Goal: Information Seeking & Learning: Learn about a topic

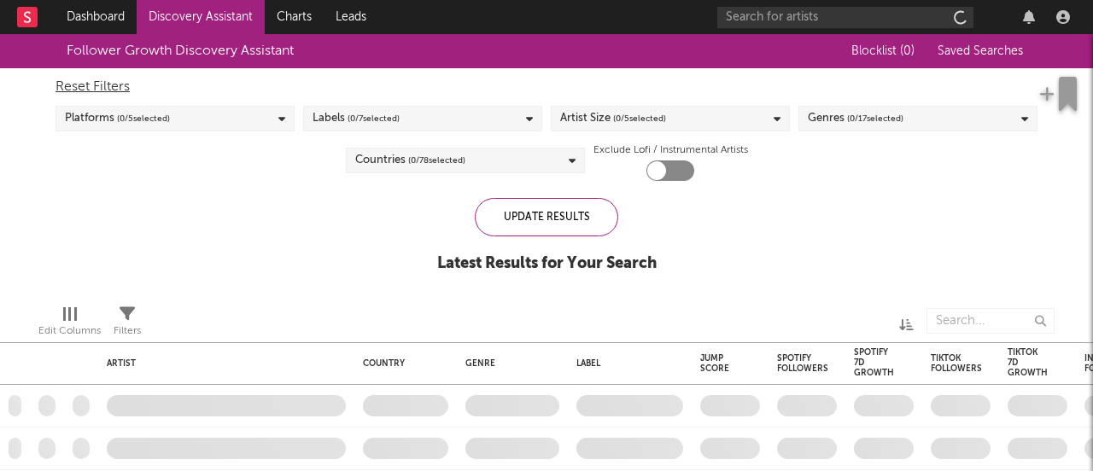
checkbox input "true"
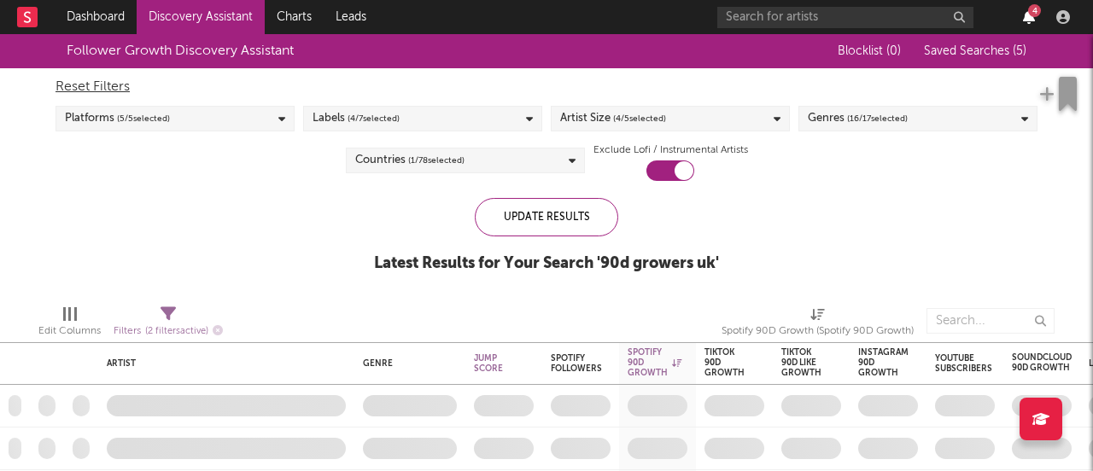
click at [1028, 18] on icon "button" at bounding box center [1029, 17] width 12 height 14
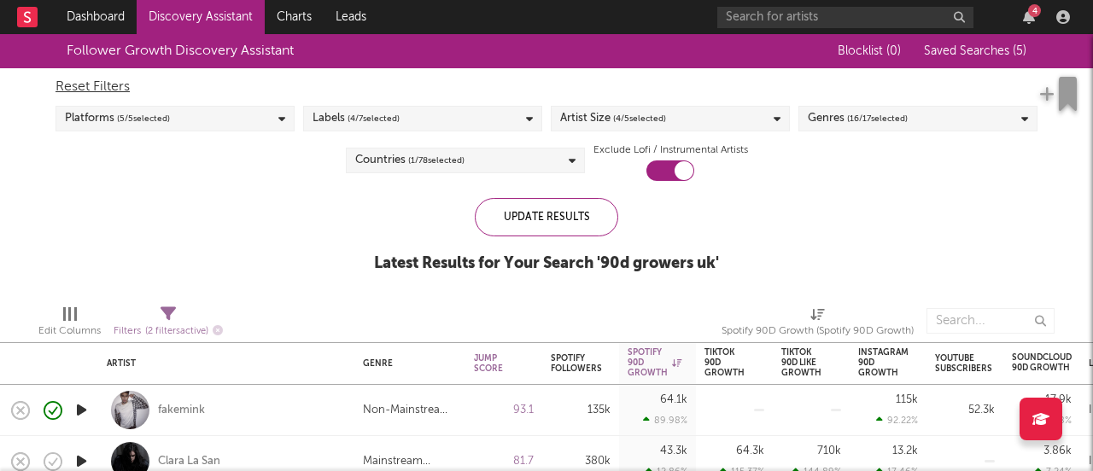
click at [247, 182] on div "Follower Growth Discovery Assistant Blocklist ( 0 ) Saved Searches ( 5 ) Reset …" at bounding box center [546, 162] width 1093 height 257
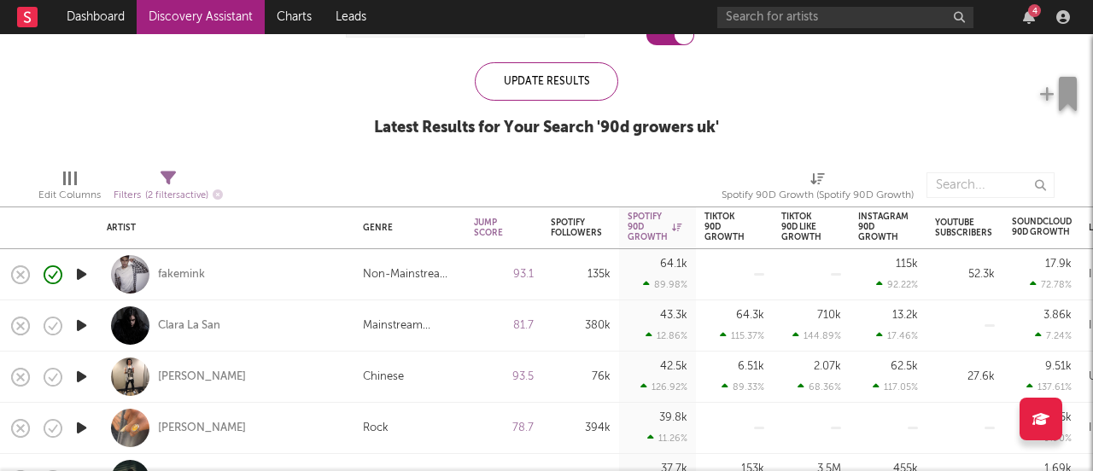
click at [80, 331] on icon "button" at bounding box center [82, 325] width 18 height 21
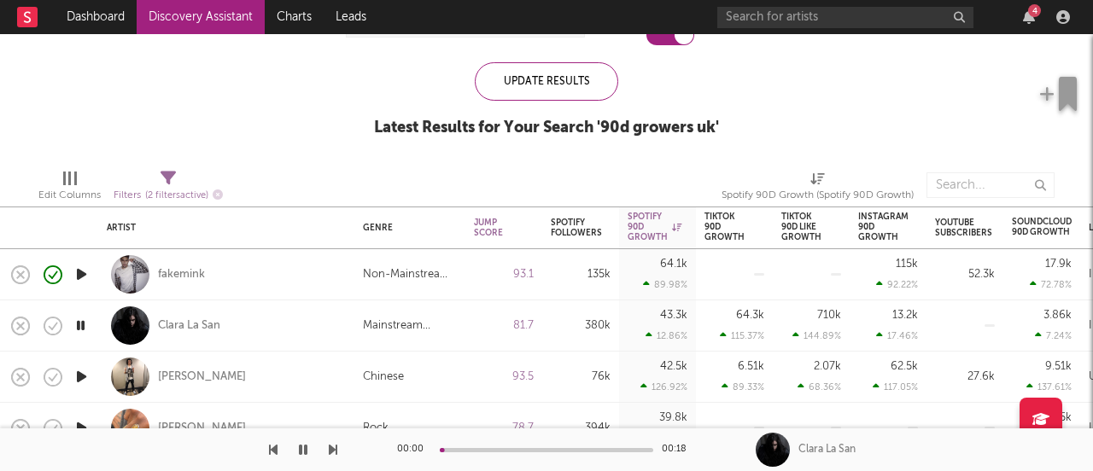
click at [74, 384] on icon "button" at bounding box center [82, 376] width 18 height 21
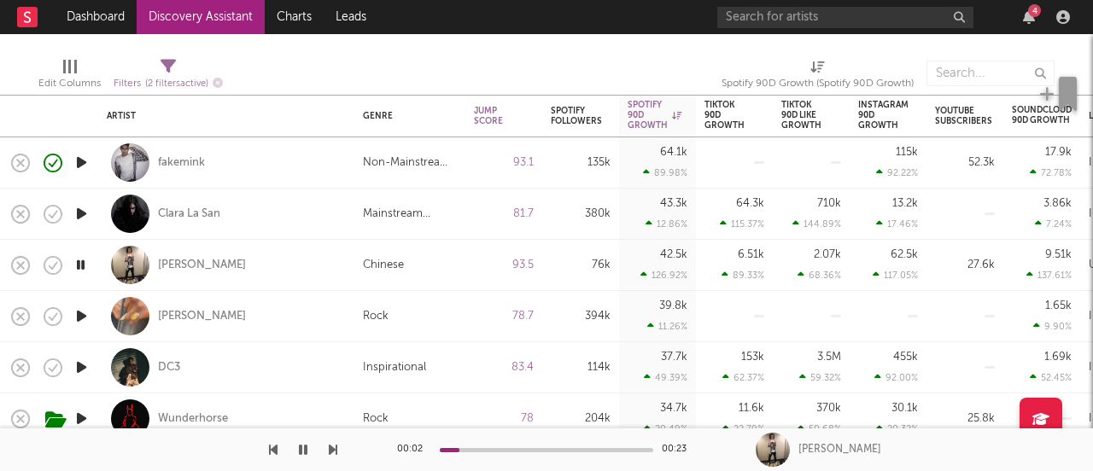
click at [85, 313] on icon "button" at bounding box center [82, 316] width 18 height 21
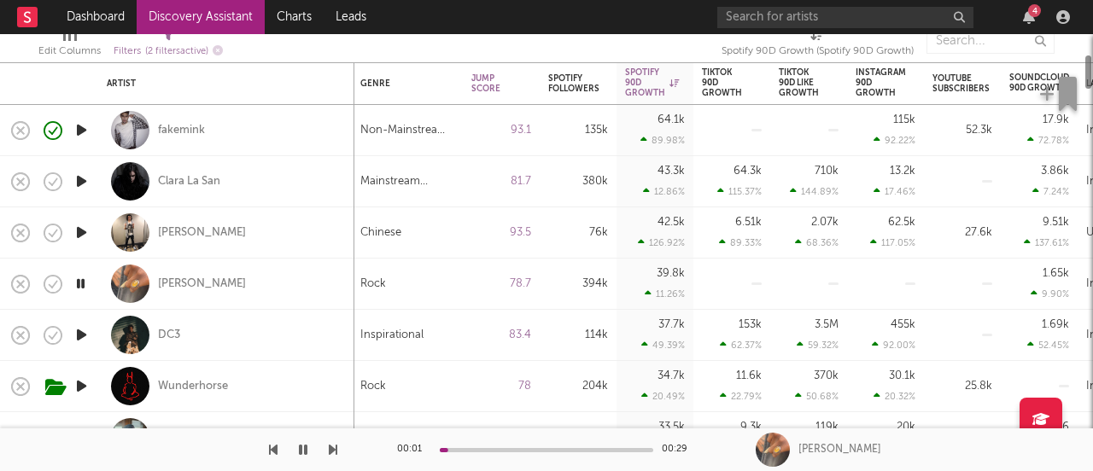
click at [82, 330] on icon "button" at bounding box center [82, 334] width 18 height 21
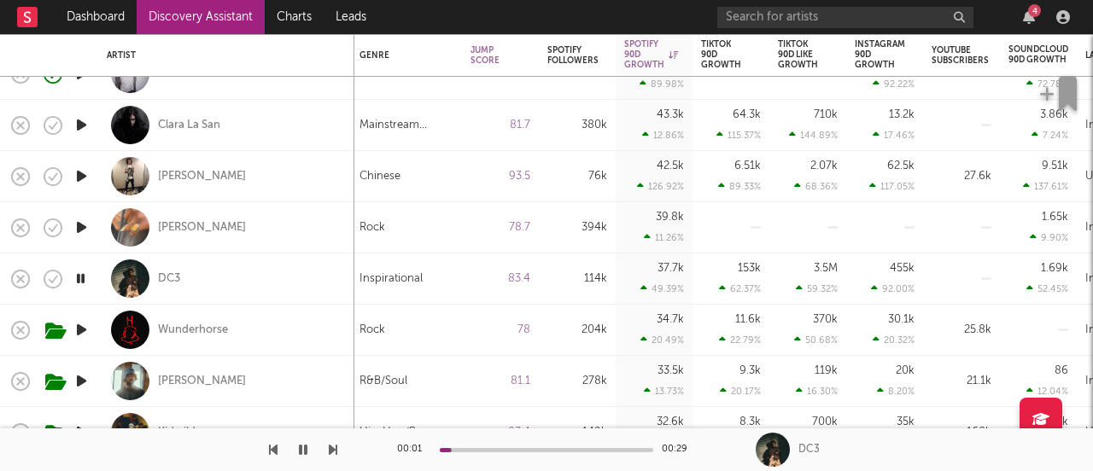
click at [81, 324] on icon "button" at bounding box center [82, 329] width 18 height 21
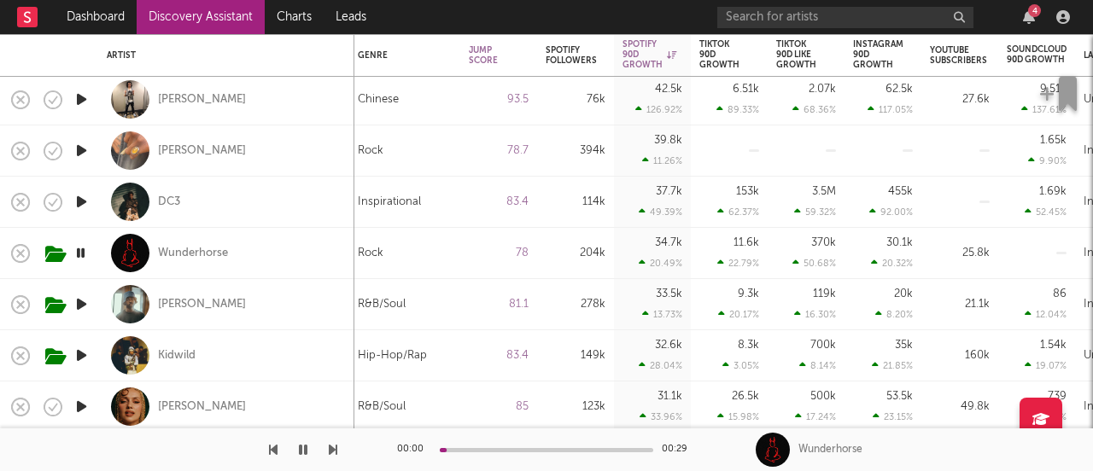
click at [79, 306] on icon "button" at bounding box center [82, 304] width 18 height 21
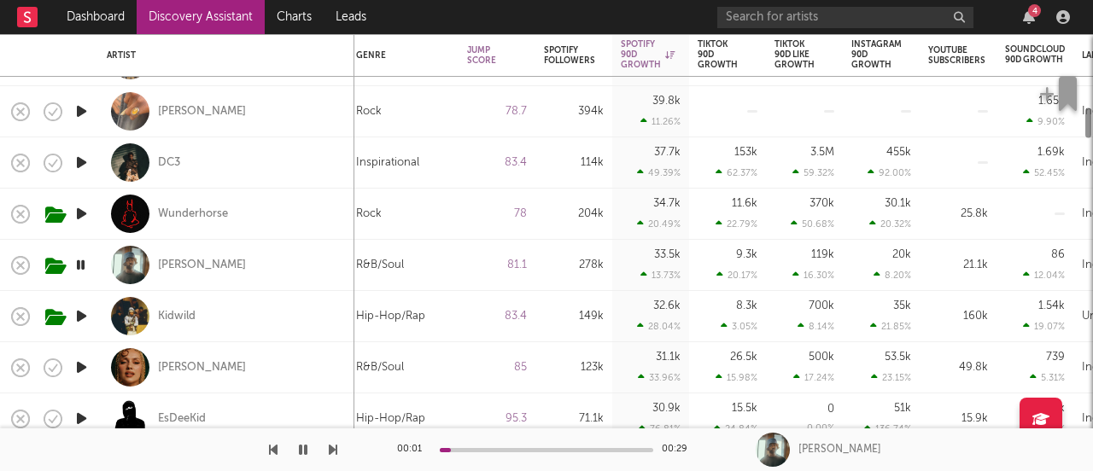
click at [79, 322] on icon "button" at bounding box center [82, 316] width 18 height 21
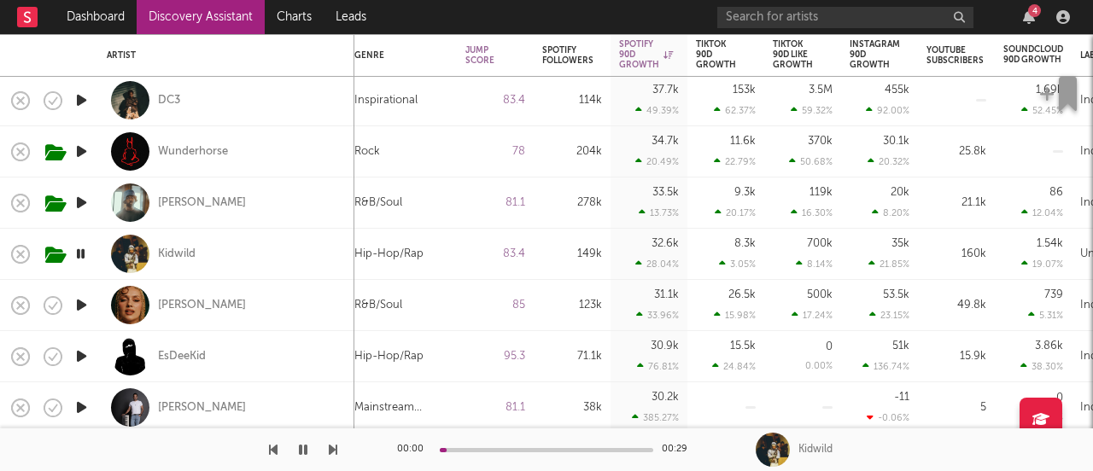
click at [80, 310] on icon "button" at bounding box center [82, 305] width 18 height 21
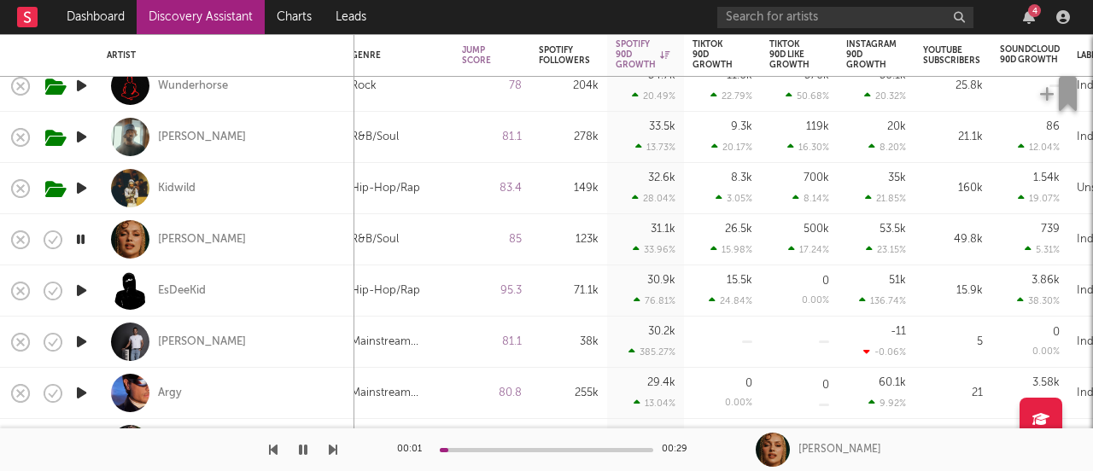
click at [79, 339] on icon "button" at bounding box center [82, 341] width 18 height 21
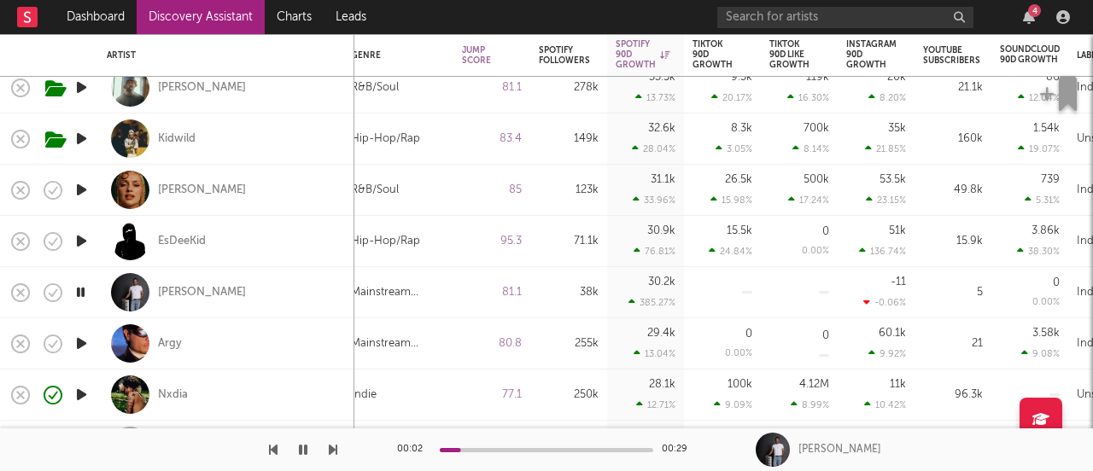
click at [83, 342] on icon "button" at bounding box center [82, 343] width 18 height 21
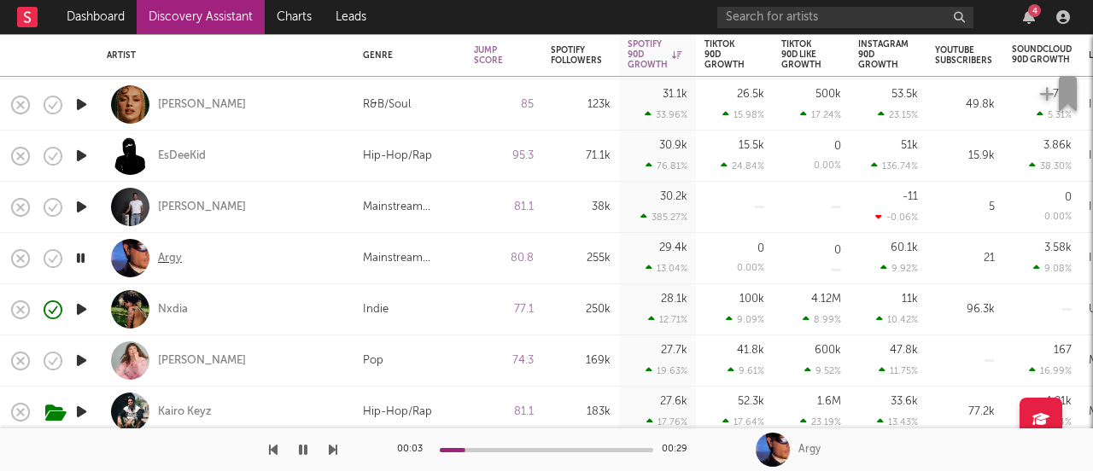
click at [163, 251] on div "Argy" at bounding box center [170, 258] width 24 height 15
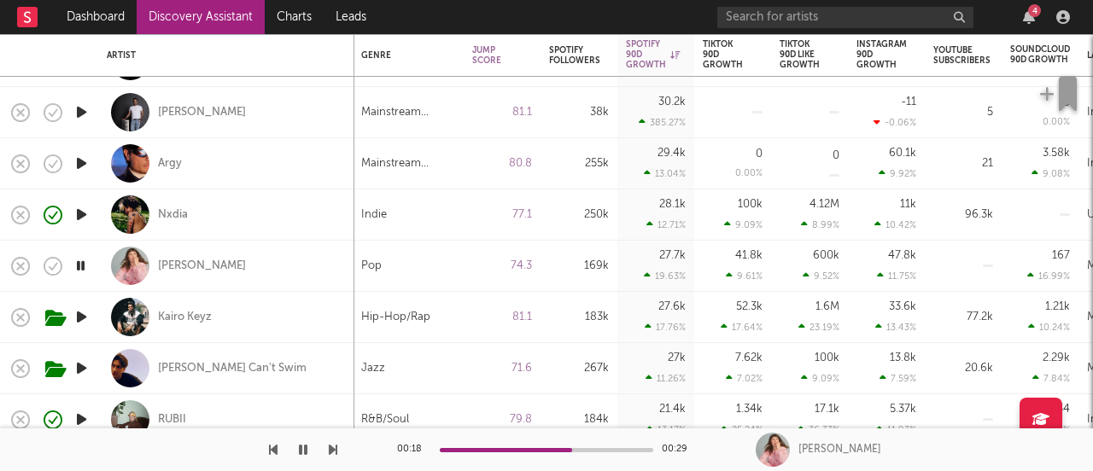
click at [79, 314] on icon "button" at bounding box center [82, 316] width 18 height 21
click at [89, 368] on icon "button" at bounding box center [82, 368] width 18 height 21
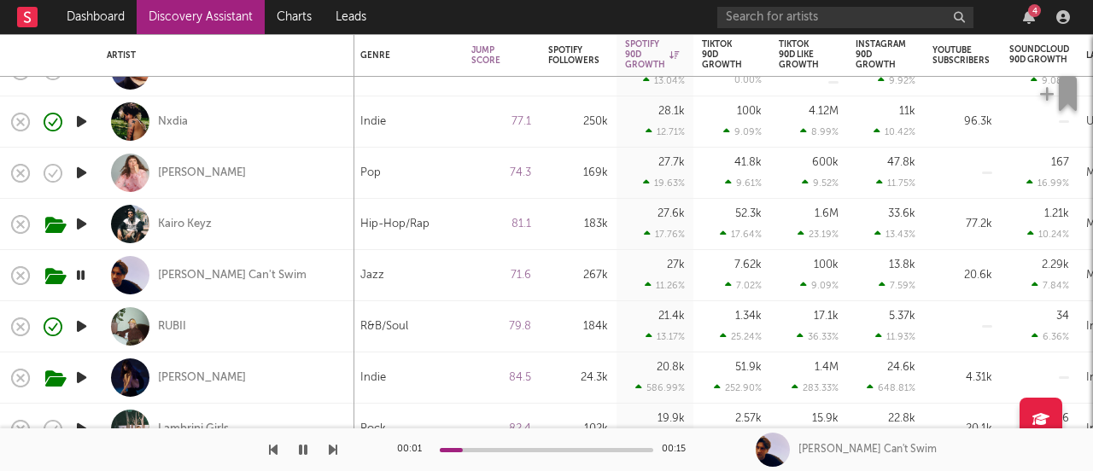
click at [88, 324] on icon "button" at bounding box center [82, 326] width 18 height 21
click at [83, 371] on icon "button" at bounding box center [82, 377] width 18 height 21
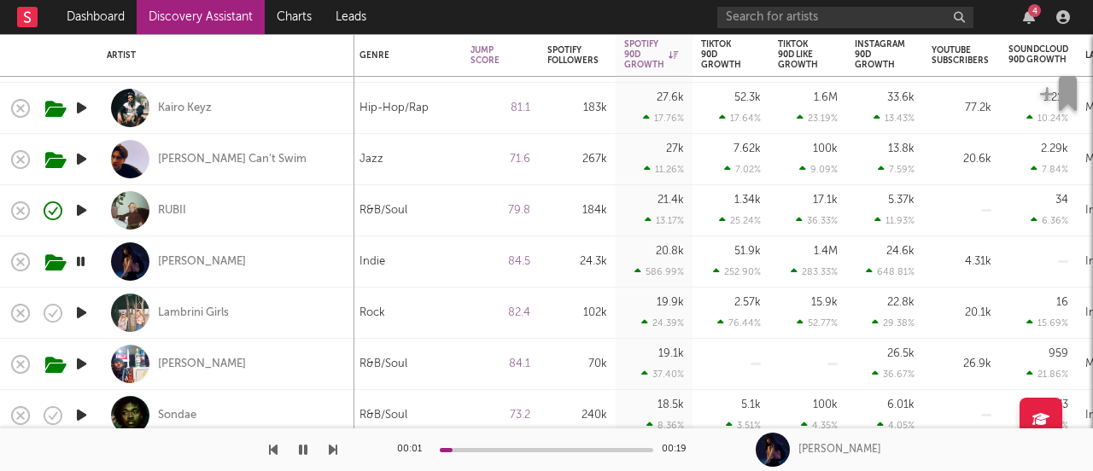
click at [84, 322] on icon "button" at bounding box center [82, 312] width 18 height 21
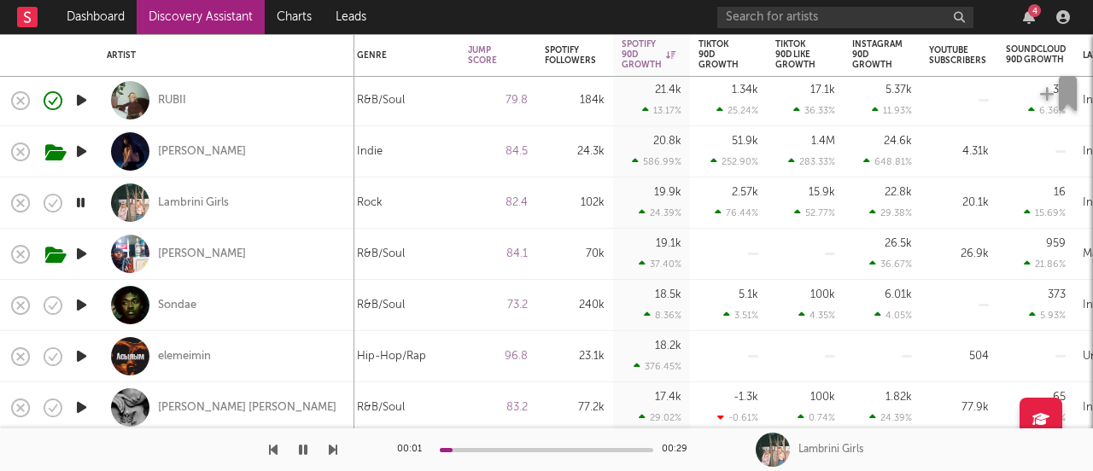
click at [85, 362] on icon "button" at bounding box center [82, 356] width 18 height 21
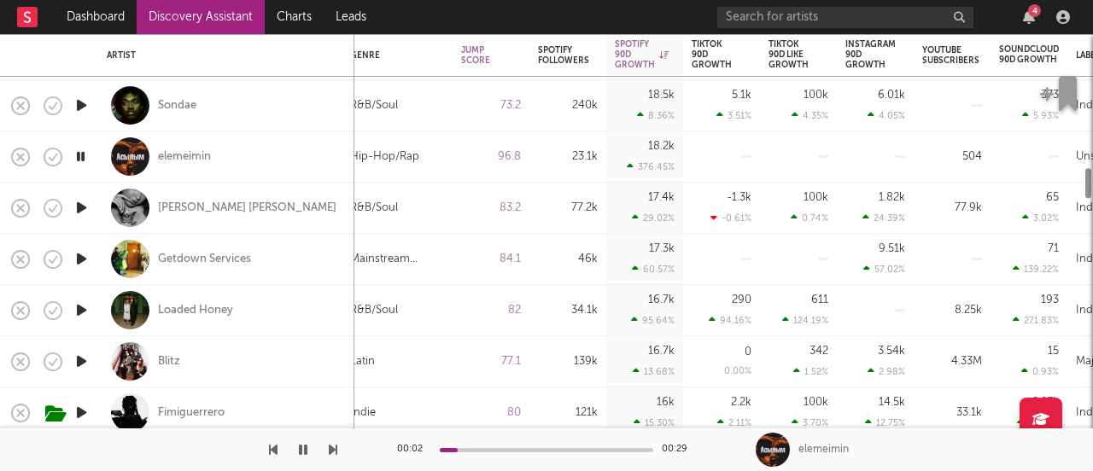
click at [85, 325] on div at bounding box center [81, 310] width 34 height 51
select select "1w"
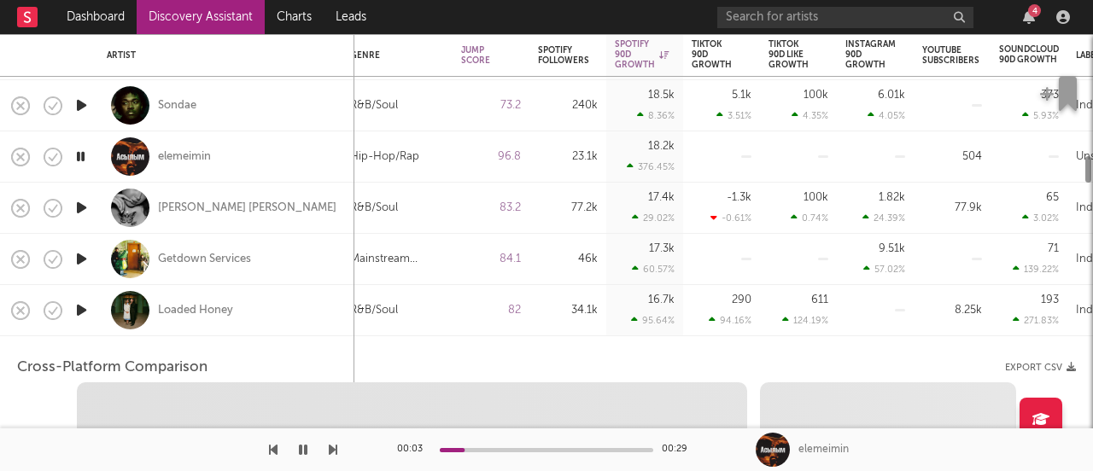
click at [90, 306] on div at bounding box center [81, 310] width 34 height 51
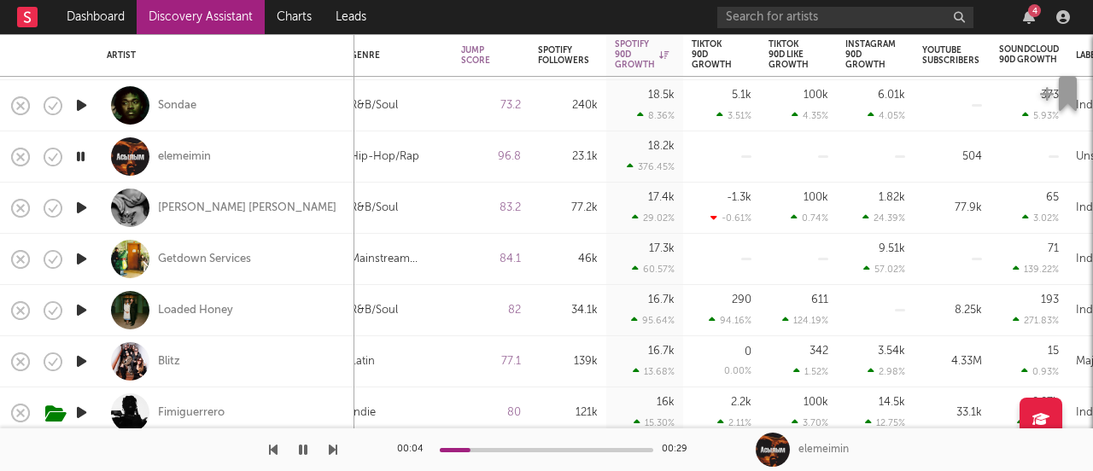
click at [79, 311] on icon "button" at bounding box center [82, 310] width 18 height 21
click at [178, 313] on div "Loaded Honey" at bounding box center [195, 310] width 75 height 15
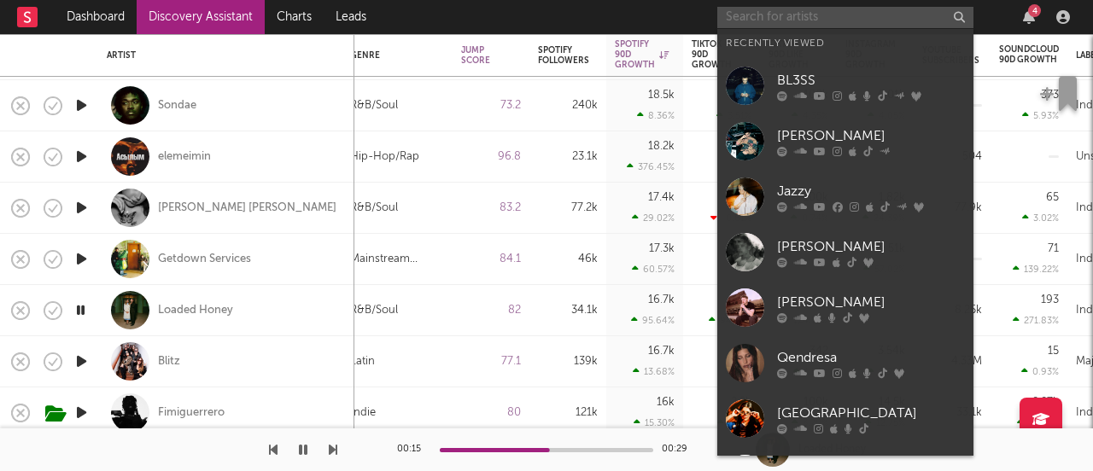
click at [794, 9] on input "text" at bounding box center [845, 17] width 256 height 21
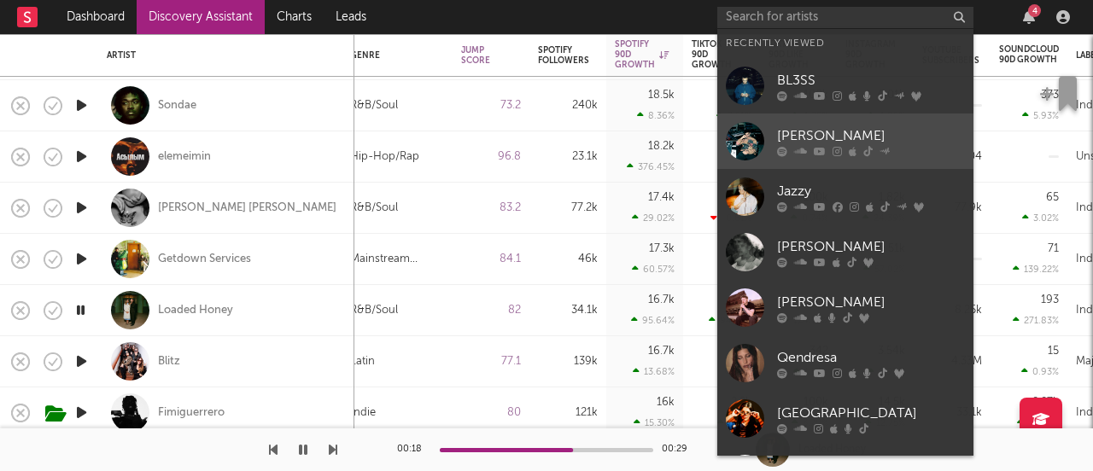
click at [798, 136] on div "[PERSON_NAME]" at bounding box center [871, 136] width 188 height 20
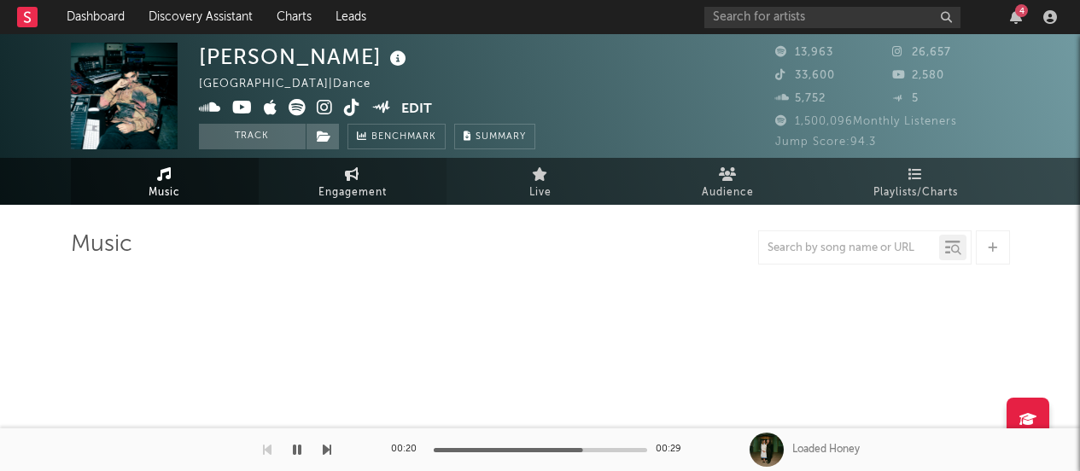
select select "6m"
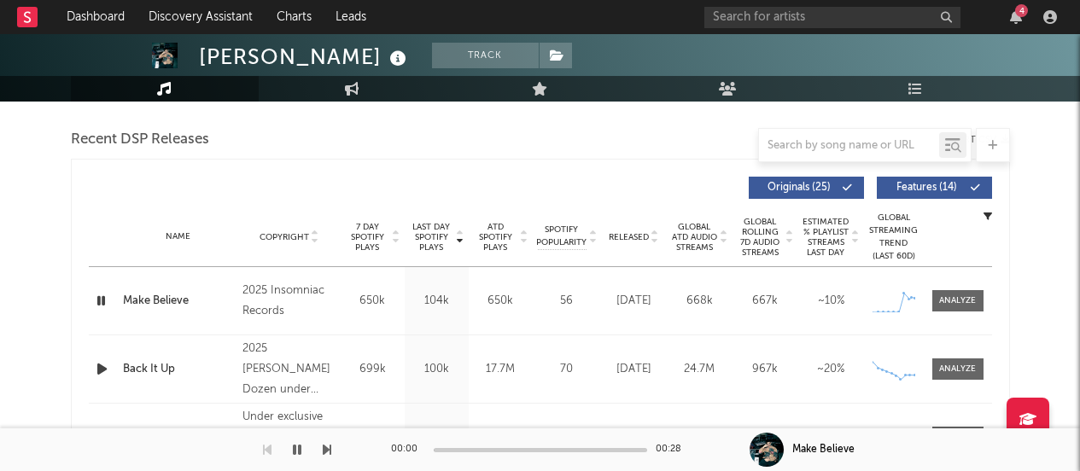
scroll to position [601, 0]
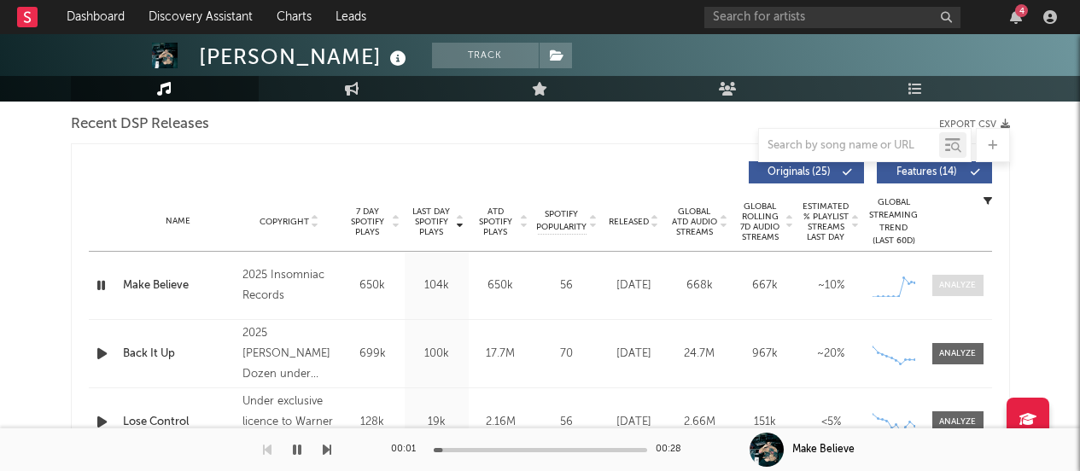
click at [953, 289] on div at bounding box center [957, 285] width 37 height 13
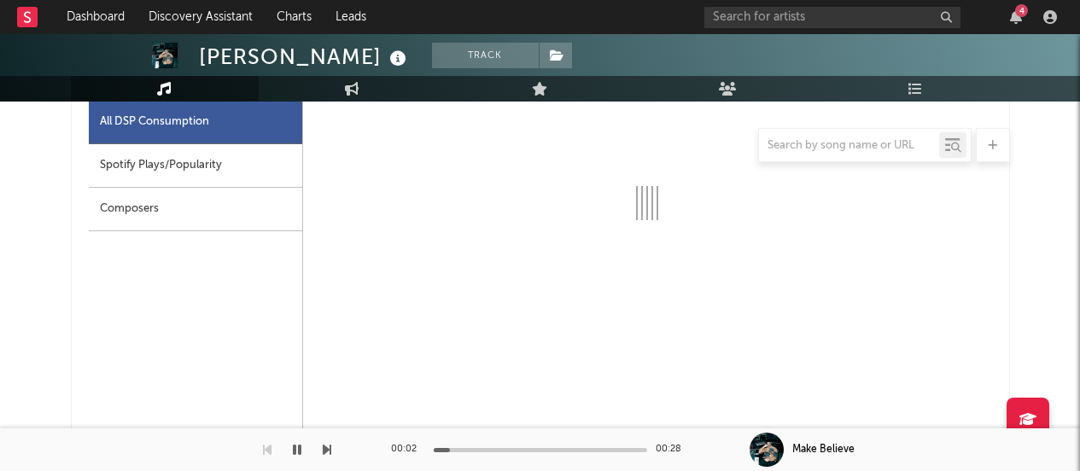
scroll to position [823, 0]
select select "1w"
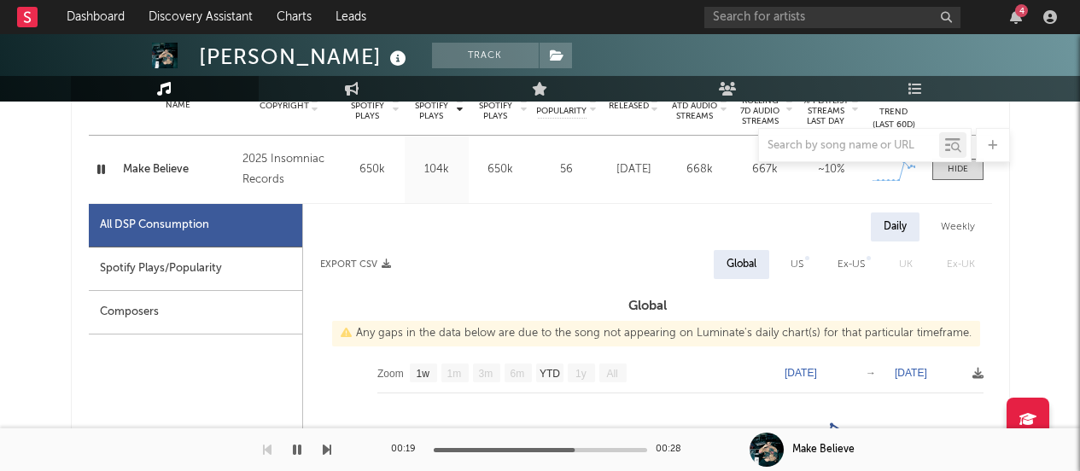
scroll to position [684, 0]
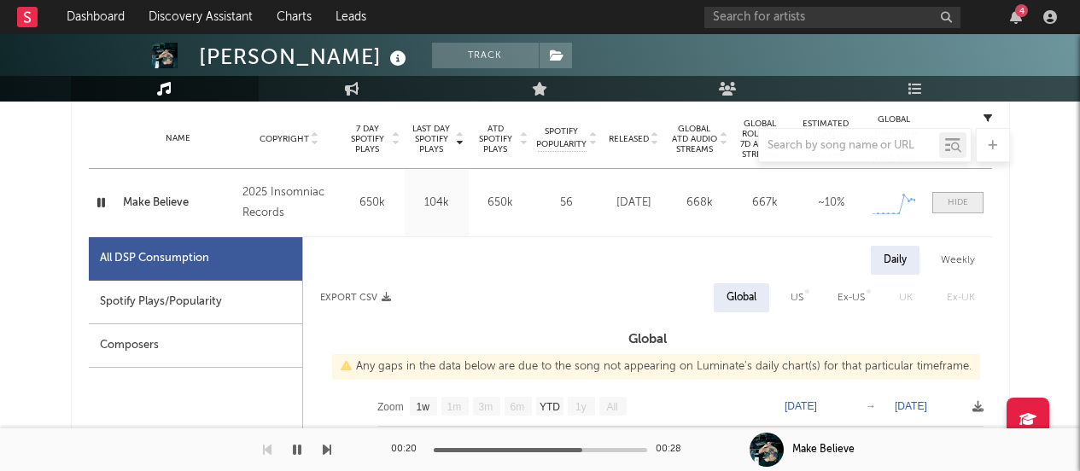
click at [959, 206] on div at bounding box center [958, 202] width 20 height 13
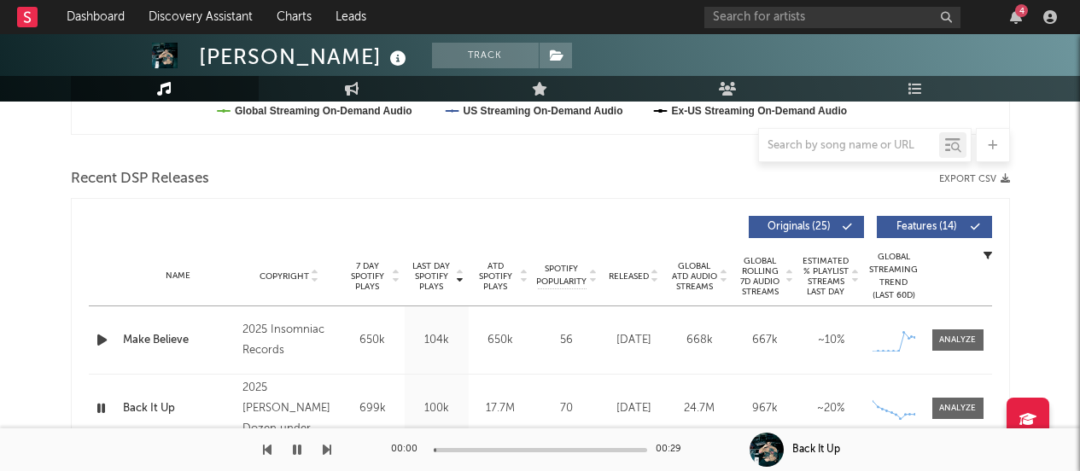
scroll to position [526, 0]
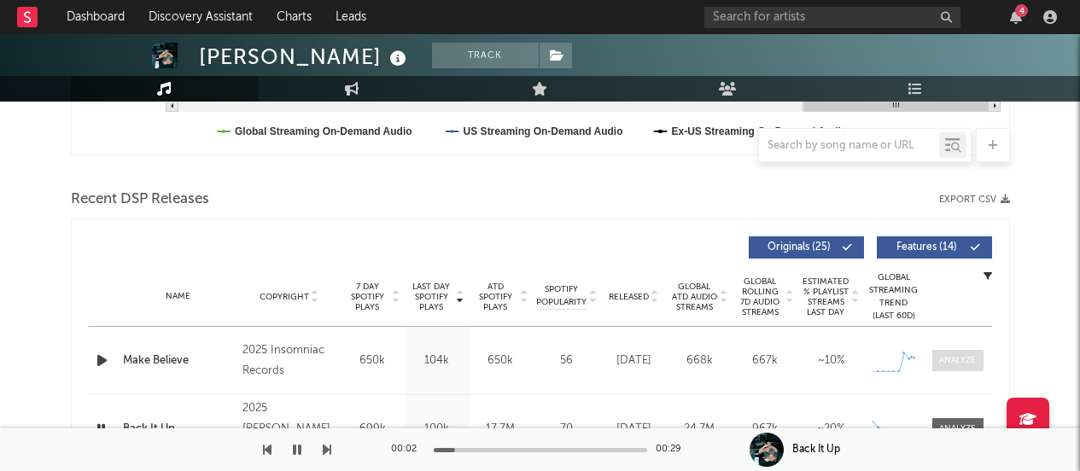
click at [960, 365] on div at bounding box center [957, 360] width 37 height 13
select select "1w"
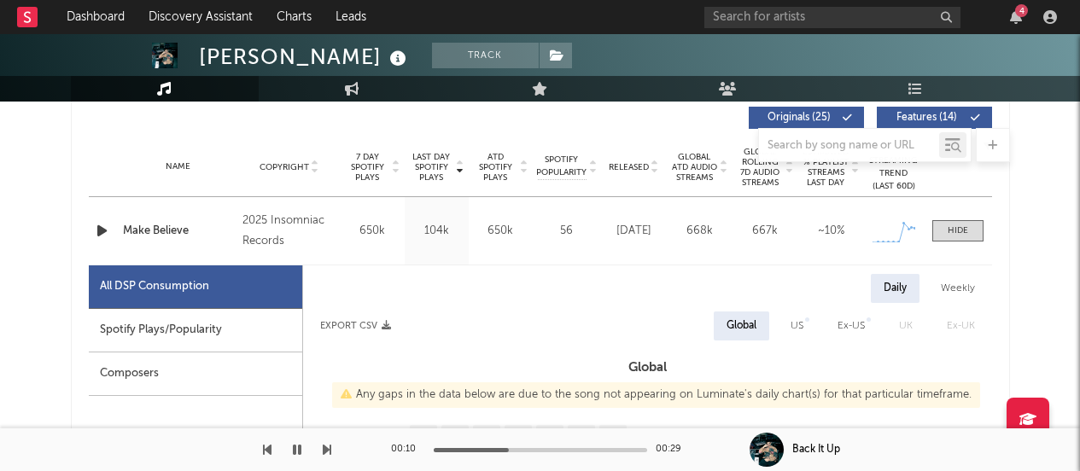
scroll to position [610, 0]
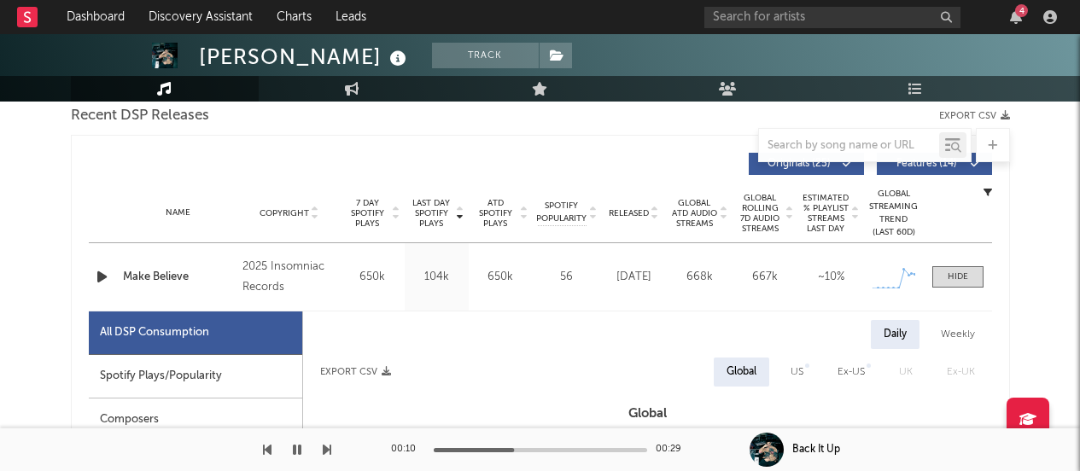
click at [943, 288] on div "Name Make Believe Copyright 2025 Insomniac Records Label Insomniac Records Albu…" at bounding box center [540, 276] width 903 height 67
click at [948, 271] on div at bounding box center [958, 277] width 20 height 13
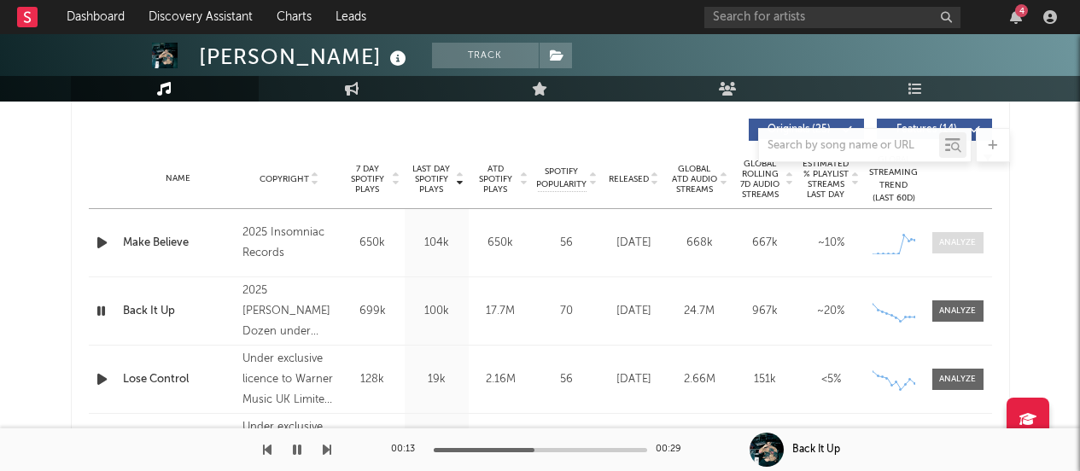
scroll to position [683, 0]
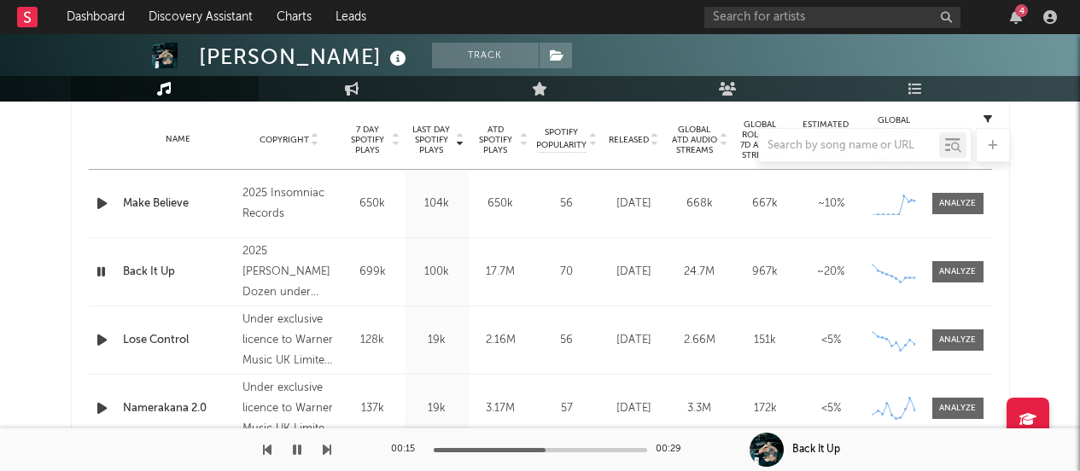
click at [106, 342] on icon "button" at bounding box center [102, 340] width 18 height 21
click at [102, 337] on icon "button" at bounding box center [101, 340] width 16 height 21
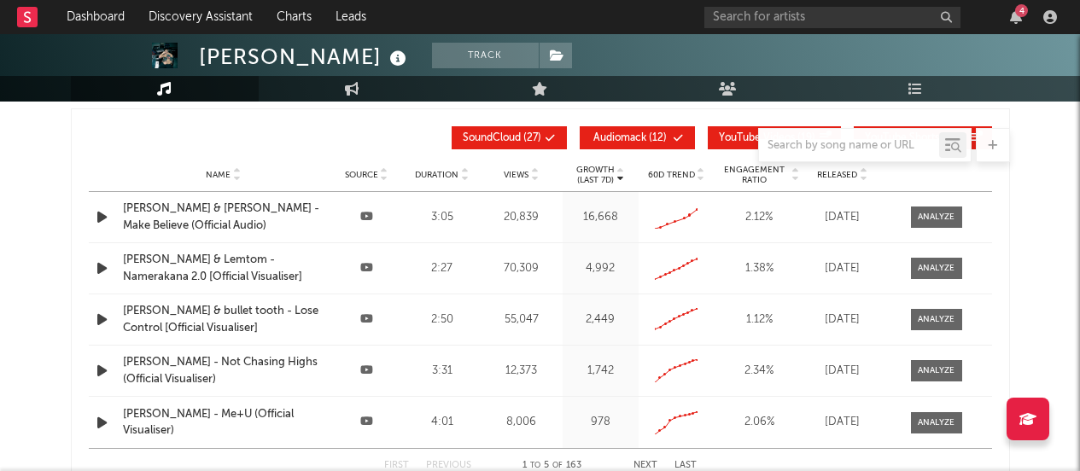
scroll to position [2003, 0]
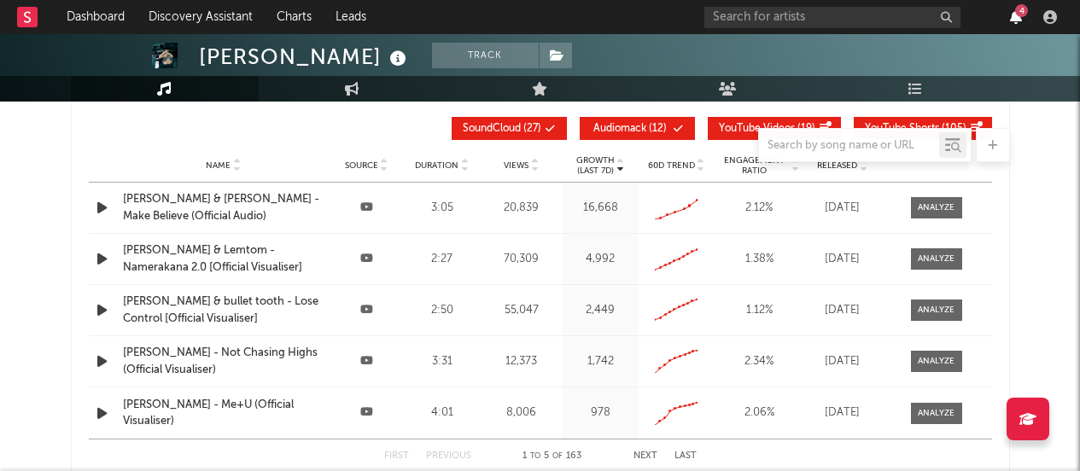
click at [1018, 18] on icon "button" at bounding box center [1016, 17] width 12 height 14
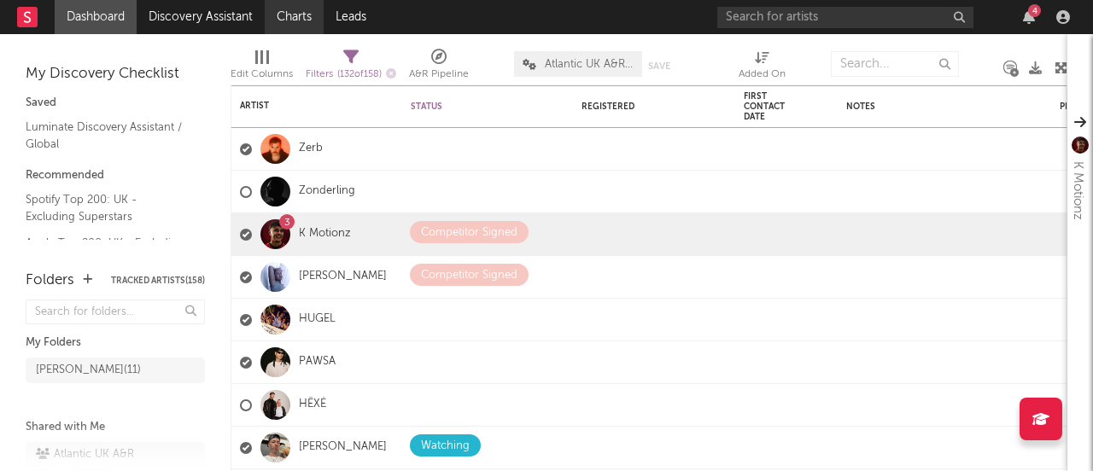
click at [291, 25] on link "Charts" at bounding box center [294, 17] width 59 height 34
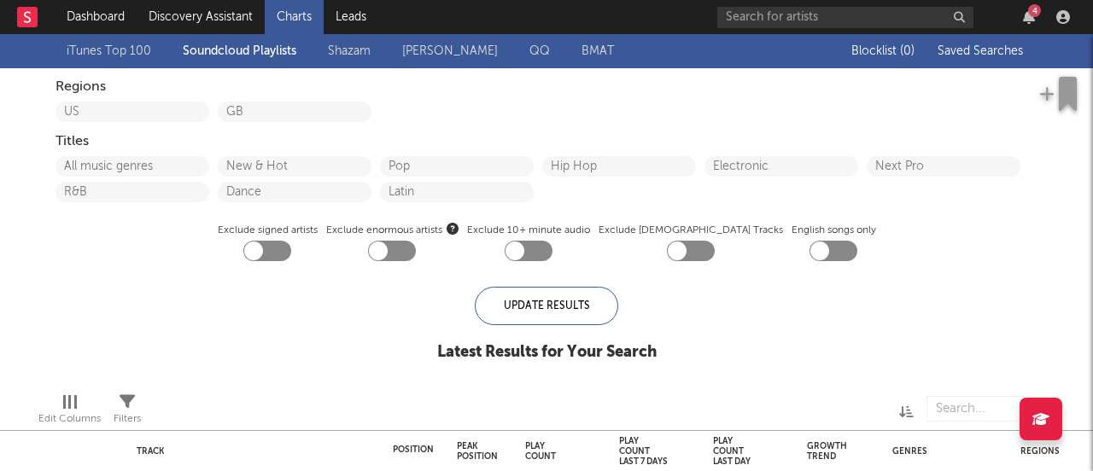
checkbox input "true"
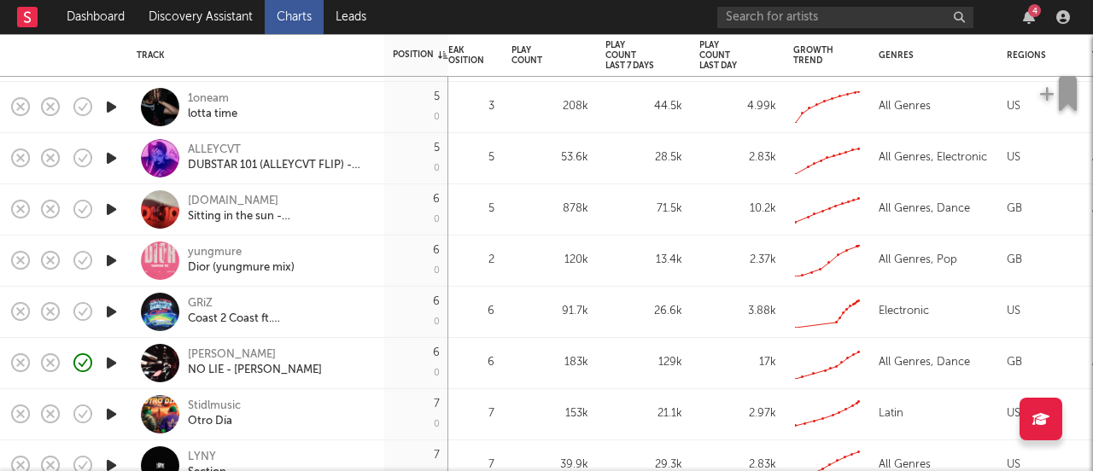
click at [109, 362] on icon "button" at bounding box center [111, 363] width 18 height 21
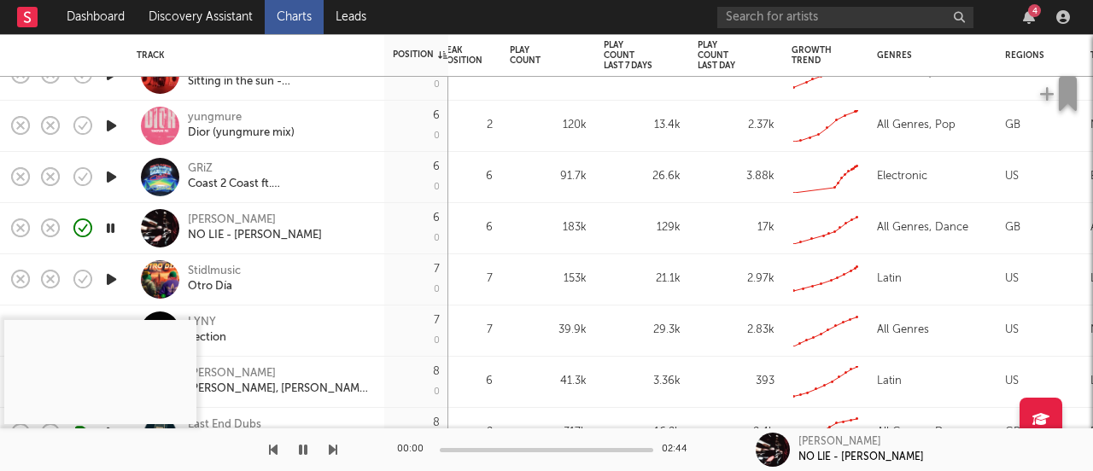
click at [110, 224] on icon "button" at bounding box center [110, 228] width 16 height 21
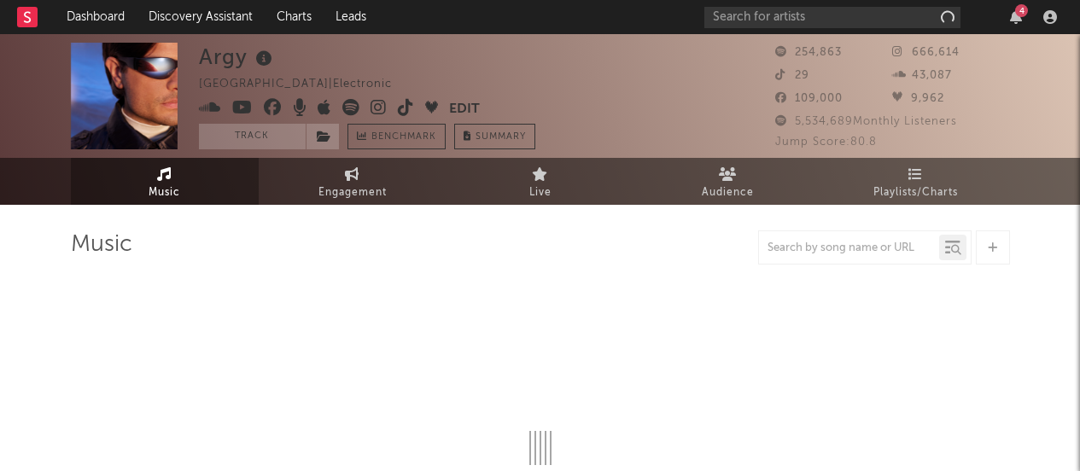
select select "6m"
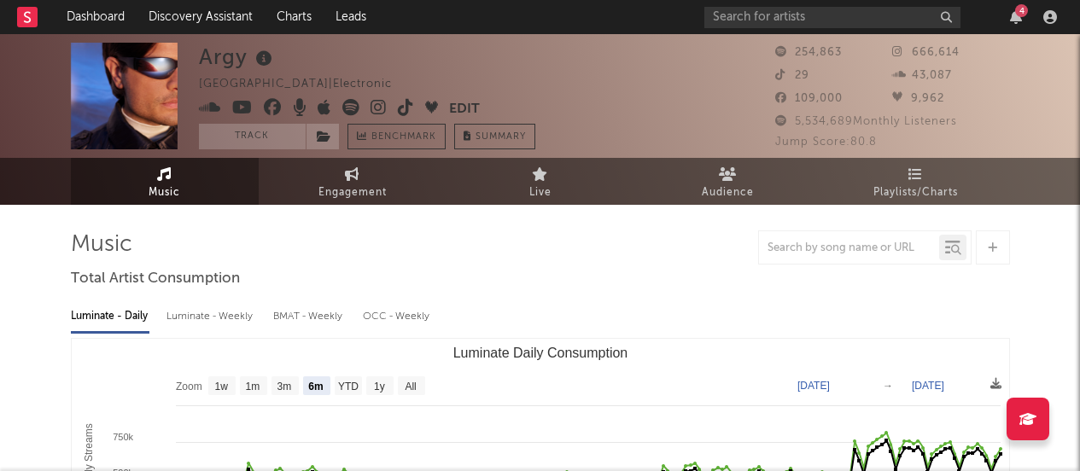
click at [373, 105] on icon at bounding box center [379, 107] width 16 height 17
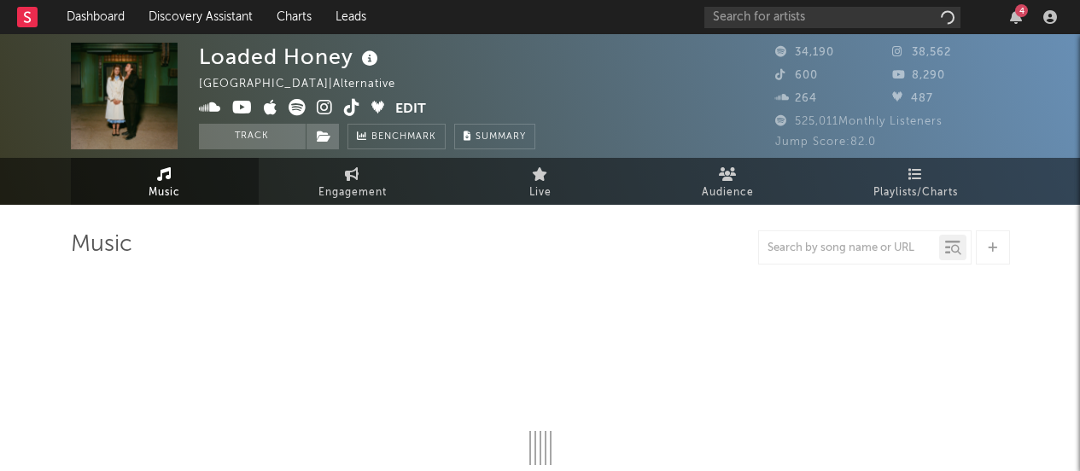
select select "6m"
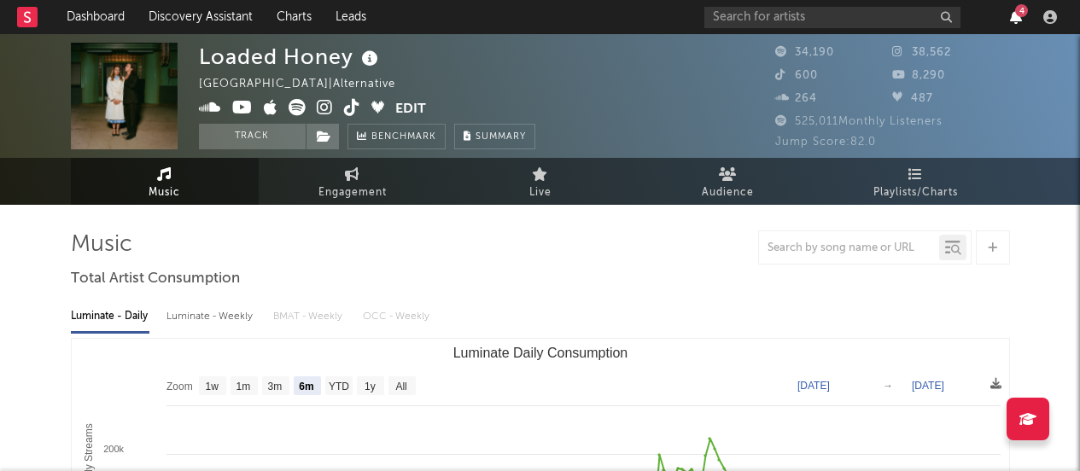
click at [1019, 16] on icon "button" at bounding box center [1016, 17] width 12 height 14
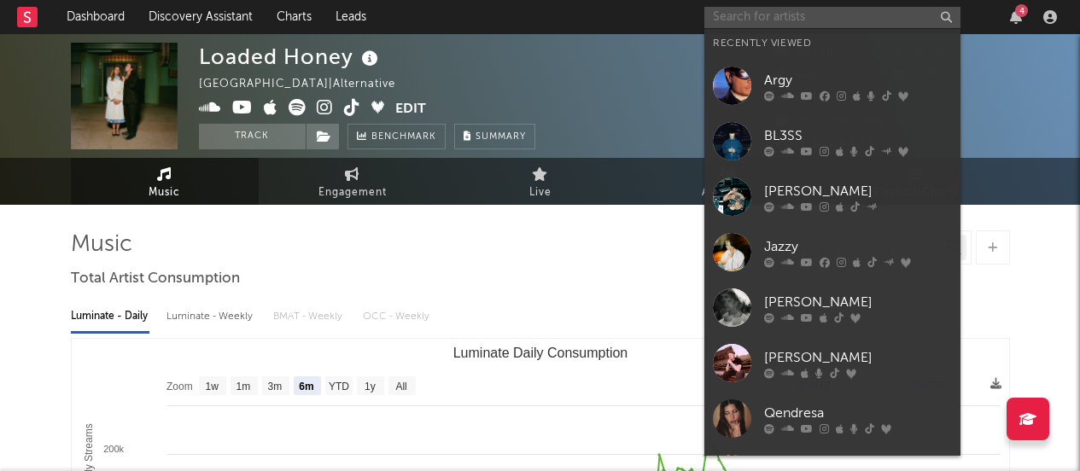
click at [750, 26] on input "text" at bounding box center [832, 17] width 256 height 21
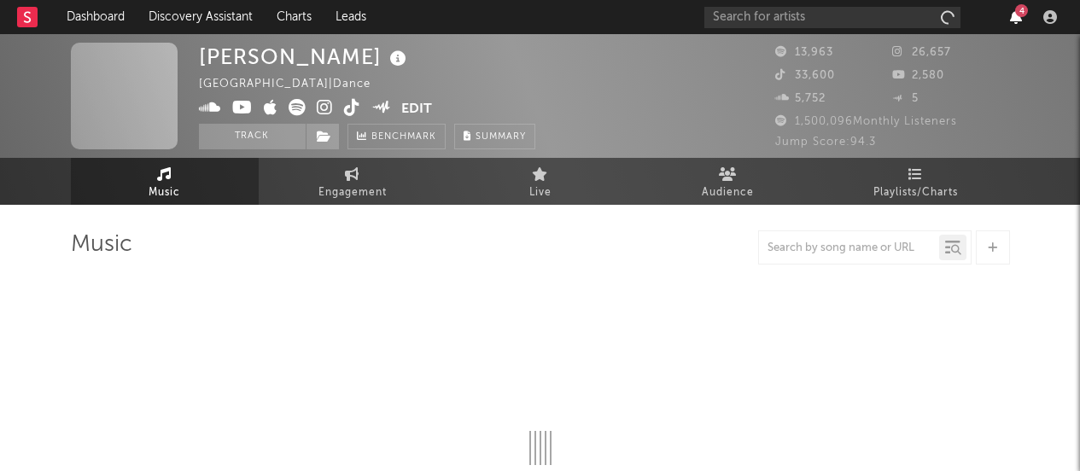
click at [1011, 18] on icon "button" at bounding box center [1016, 17] width 12 height 14
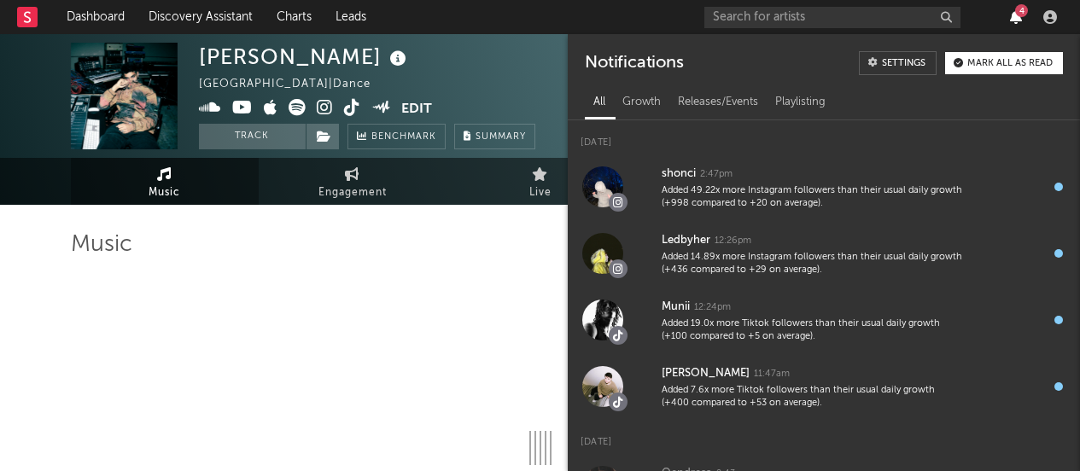
select select "6m"
